Goal: Check status: Check status

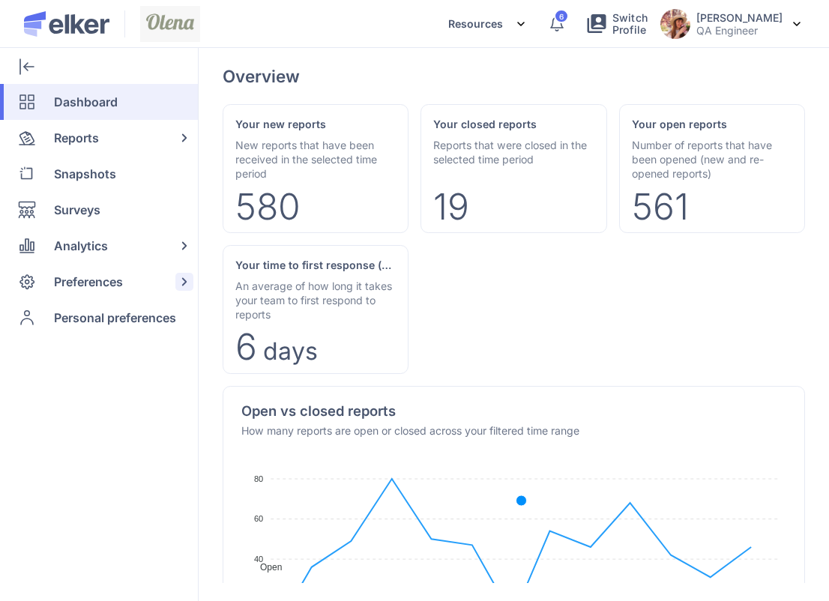
click at [100, 289] on span "Preferences" at bounding box center [88, 282] width 69 height 36
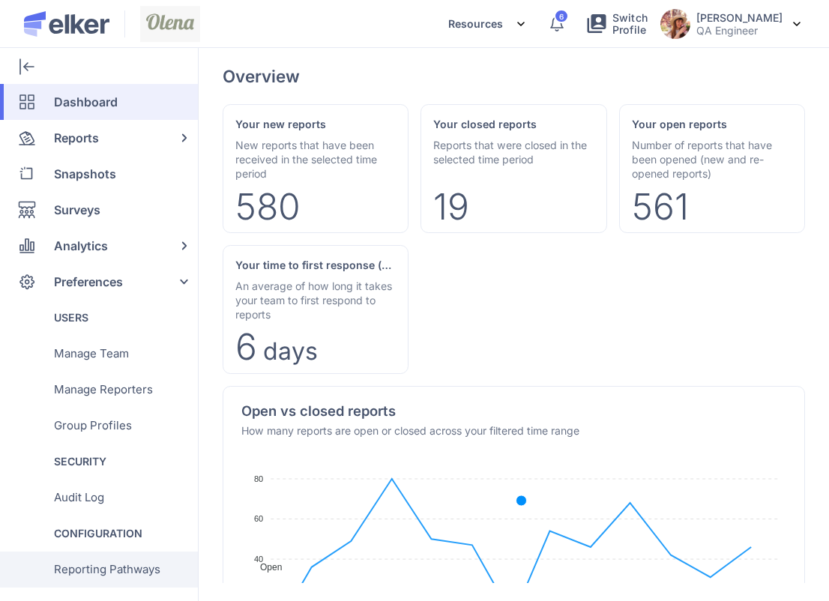
click at [139, 564] on span "Reporting Pathways" at bounding box center [107, 570] width 106 height 36
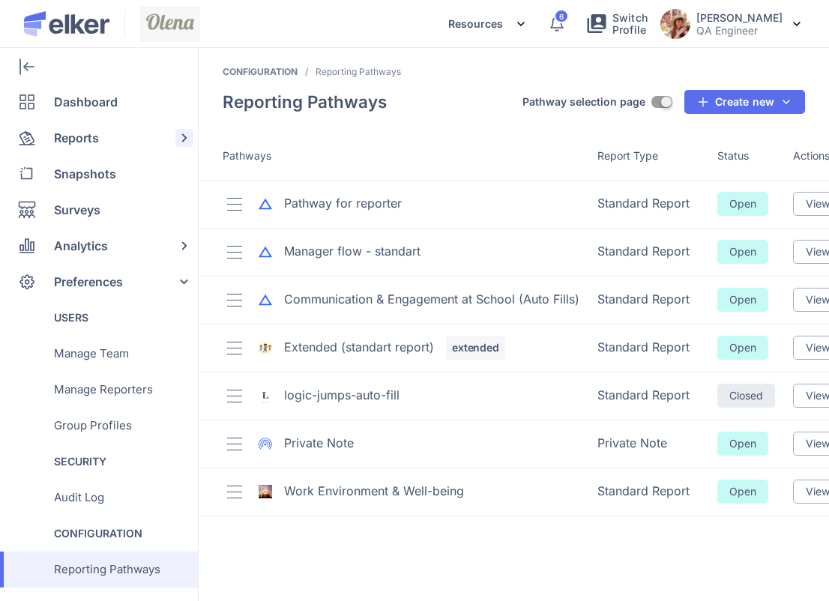
click at [107, 130] on div "Reports" at bounding box center [96, 138] width 192 height 36
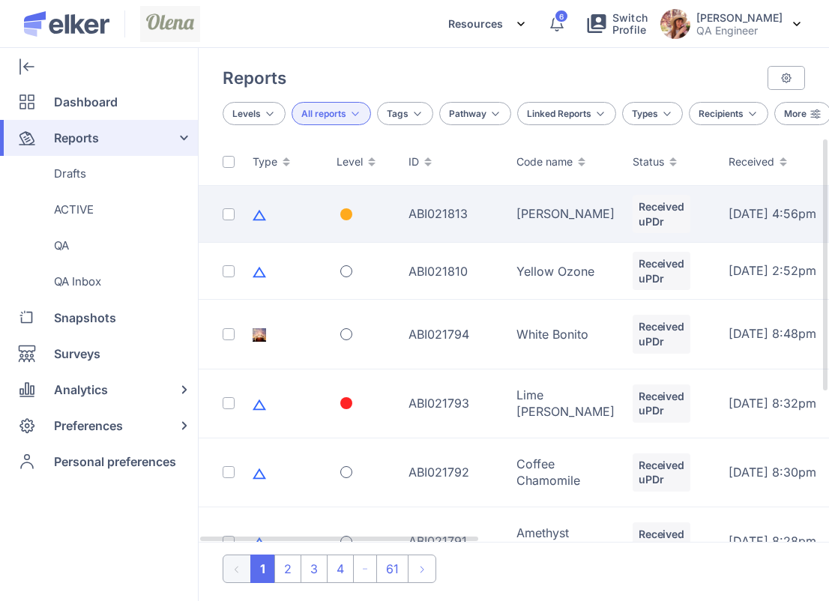
click at [481, 243] on td "ABI021813" at bounding box center [454, 214] width 108 height 57
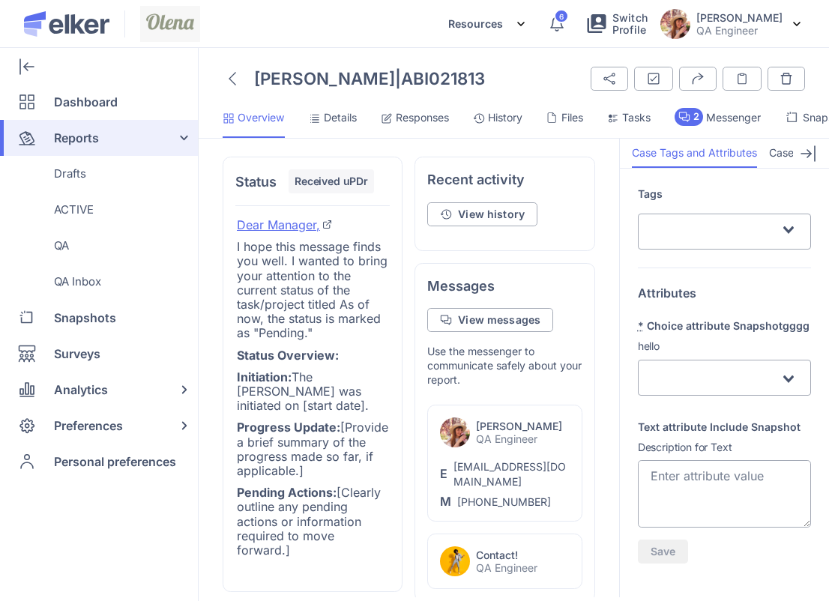
click at [491, 110] on span "History" at bounding box center [505, 117] width 34 height 15
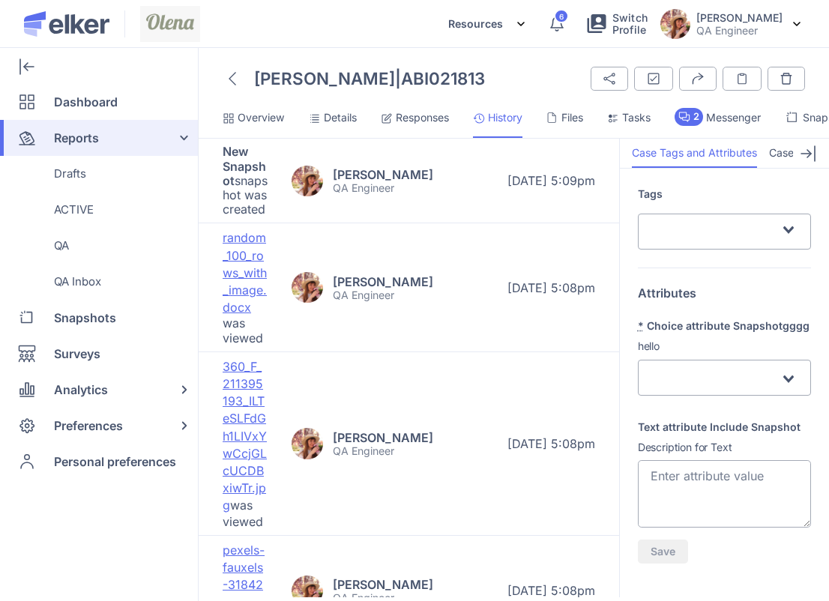
click at [821, 112] on span "Snapshots" at bounding box center [829, 117] width 52 height 15
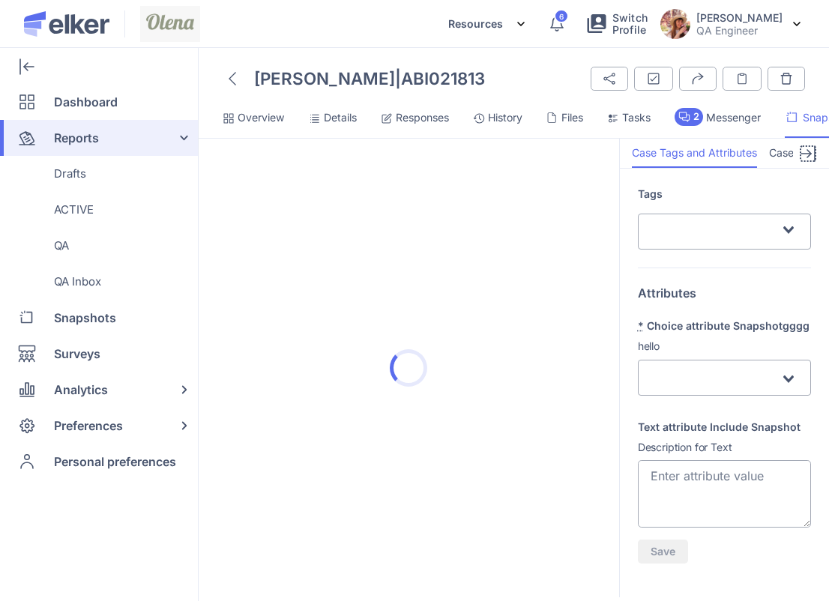
click at [810, 159] on icon at bounding box center [808, 154] width 18 height 18
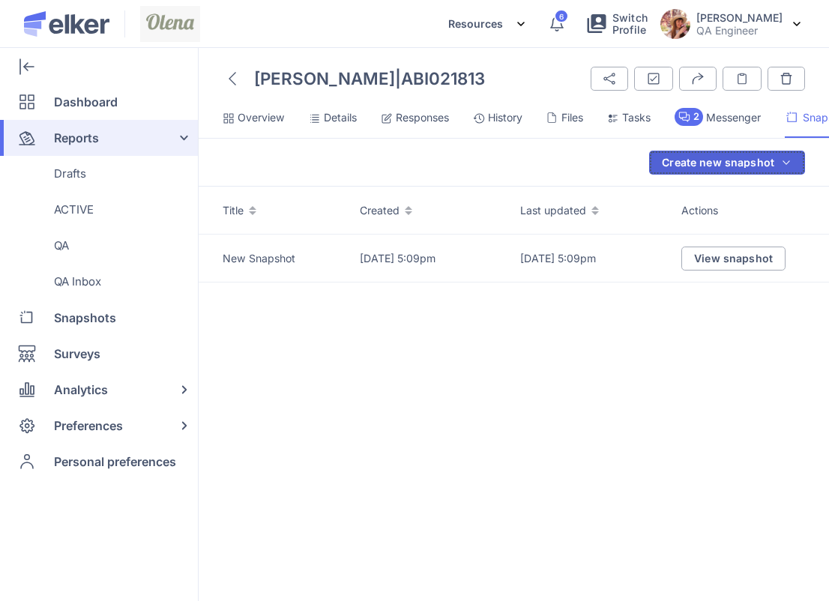
click at [736, 161] on div "Create new snapshot" at bounding box center [718, 162] width 112 height 10
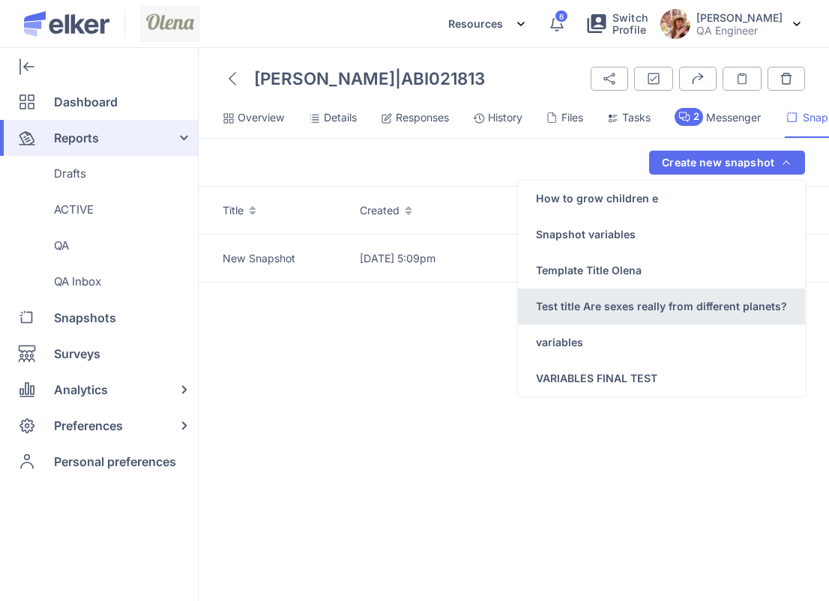
click at [680, 298] on div "Test title Are sexes really from different planets?" at bounding box center [661, 307] width 287 height 36
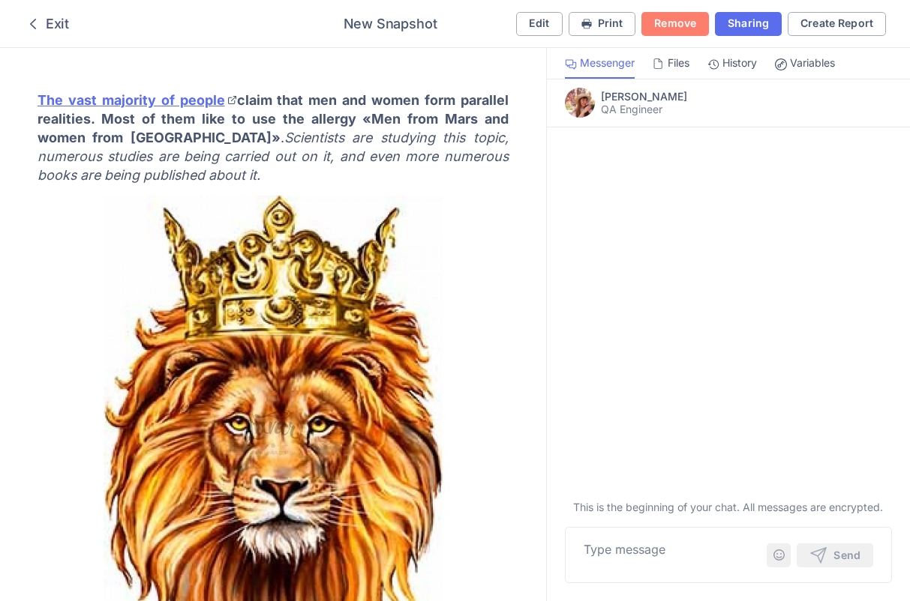
click at [805, 64] on span "Variables" at bounding box center [812, 62] width 45 height 15
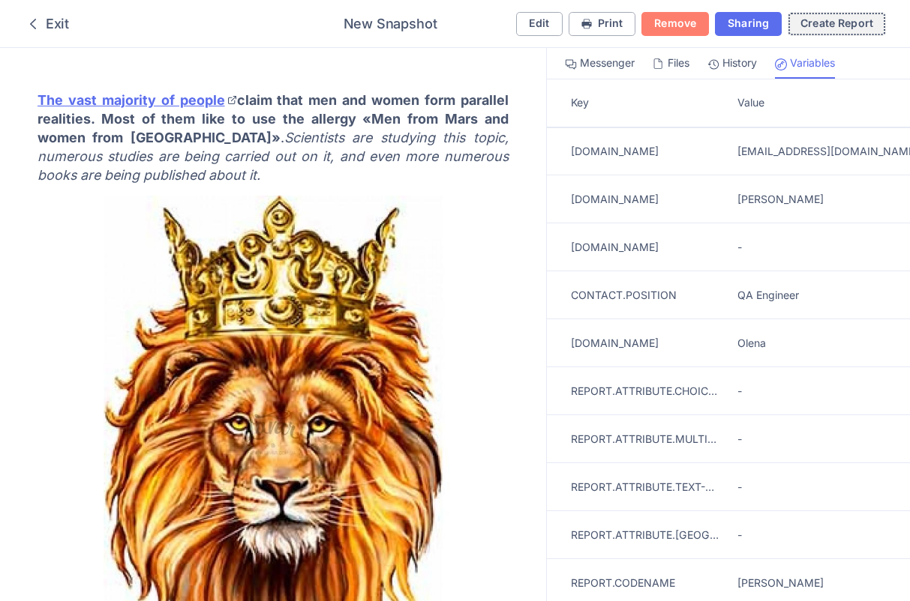
click at [822, 25] on div "Create Report" at bounding box center [836, 23] width 73 height 10
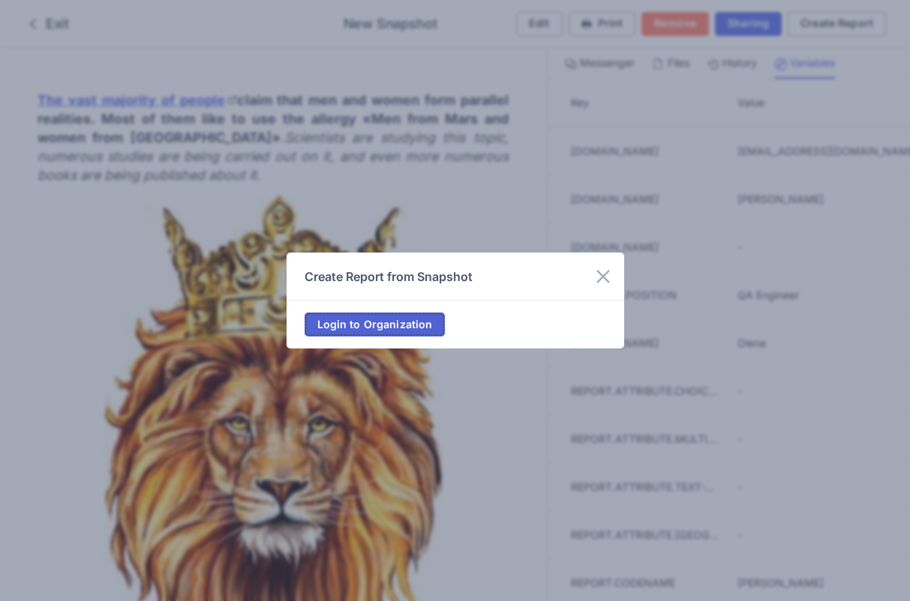
click at [422, 319] on span "Login to Organization" at bounding box center [374, 324] width 115 height 10
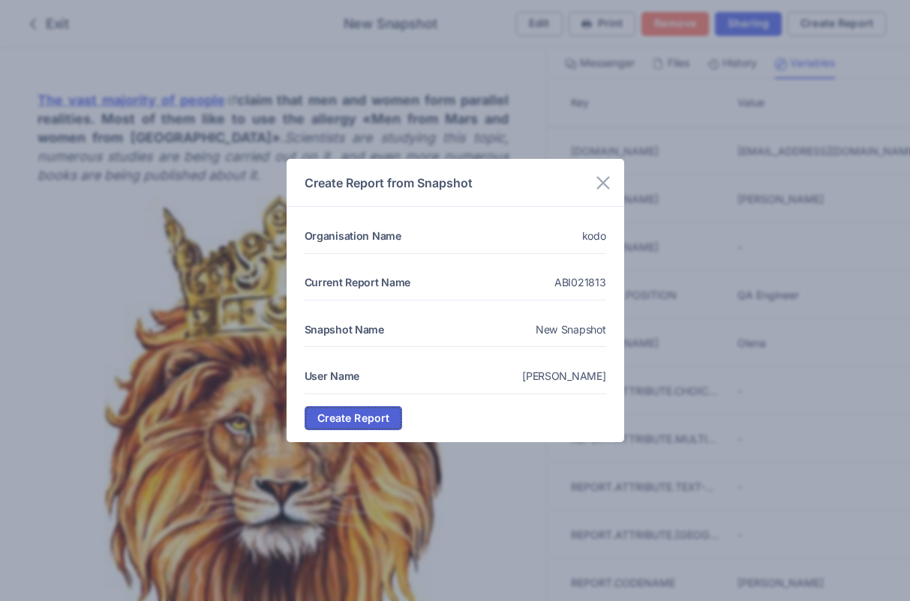
click at [355, 423] on span "Create Report" at bounding box center [353, 418] width 73 height 10
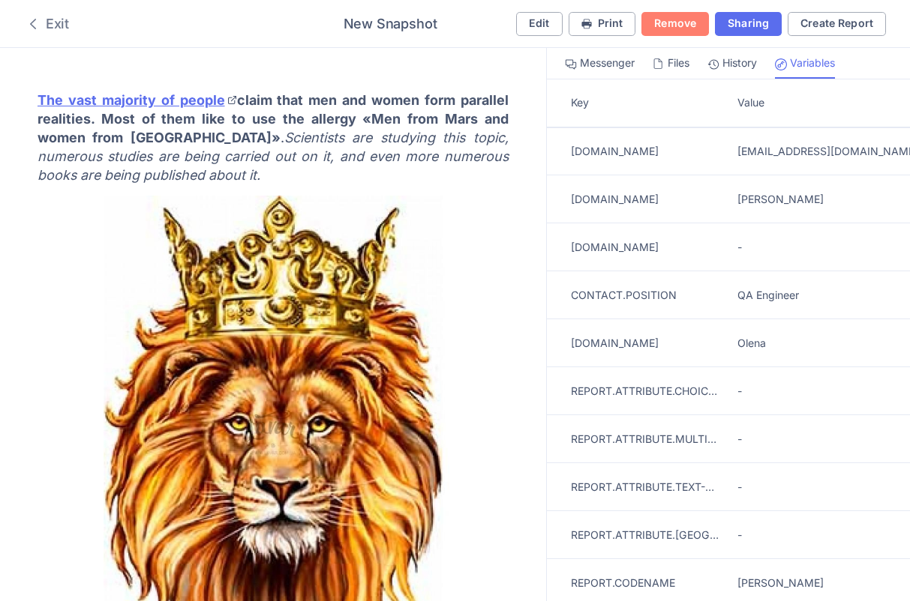
click at [55, 31] on div "Exit" at bounding box center [46, 24] width 45 height 18
